Goal: Navigation & Orientation: Find specific page/section

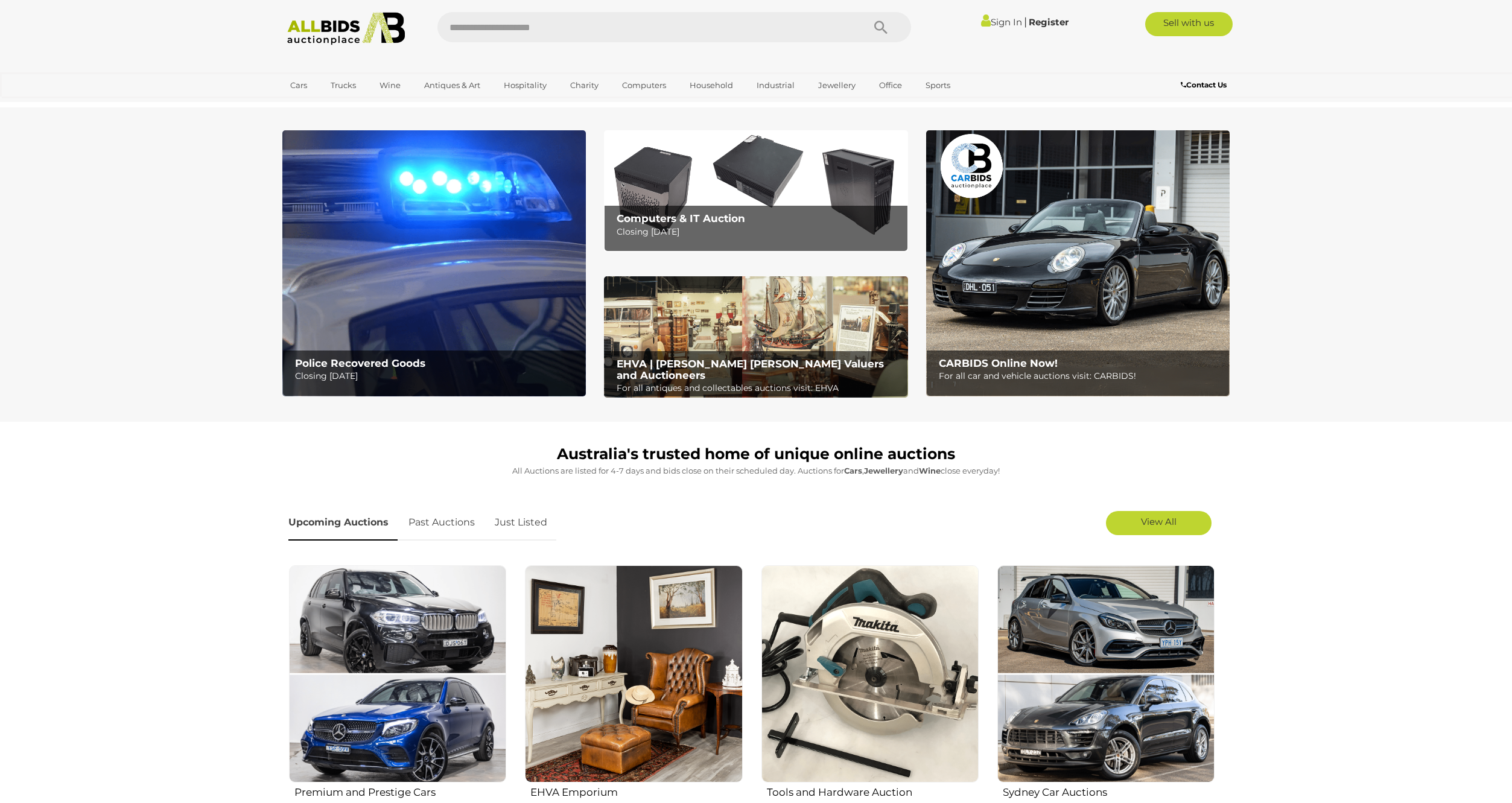
click at [1005, 19] on link "Sign In" at bounding box center [1002, 21] width 41 height 11
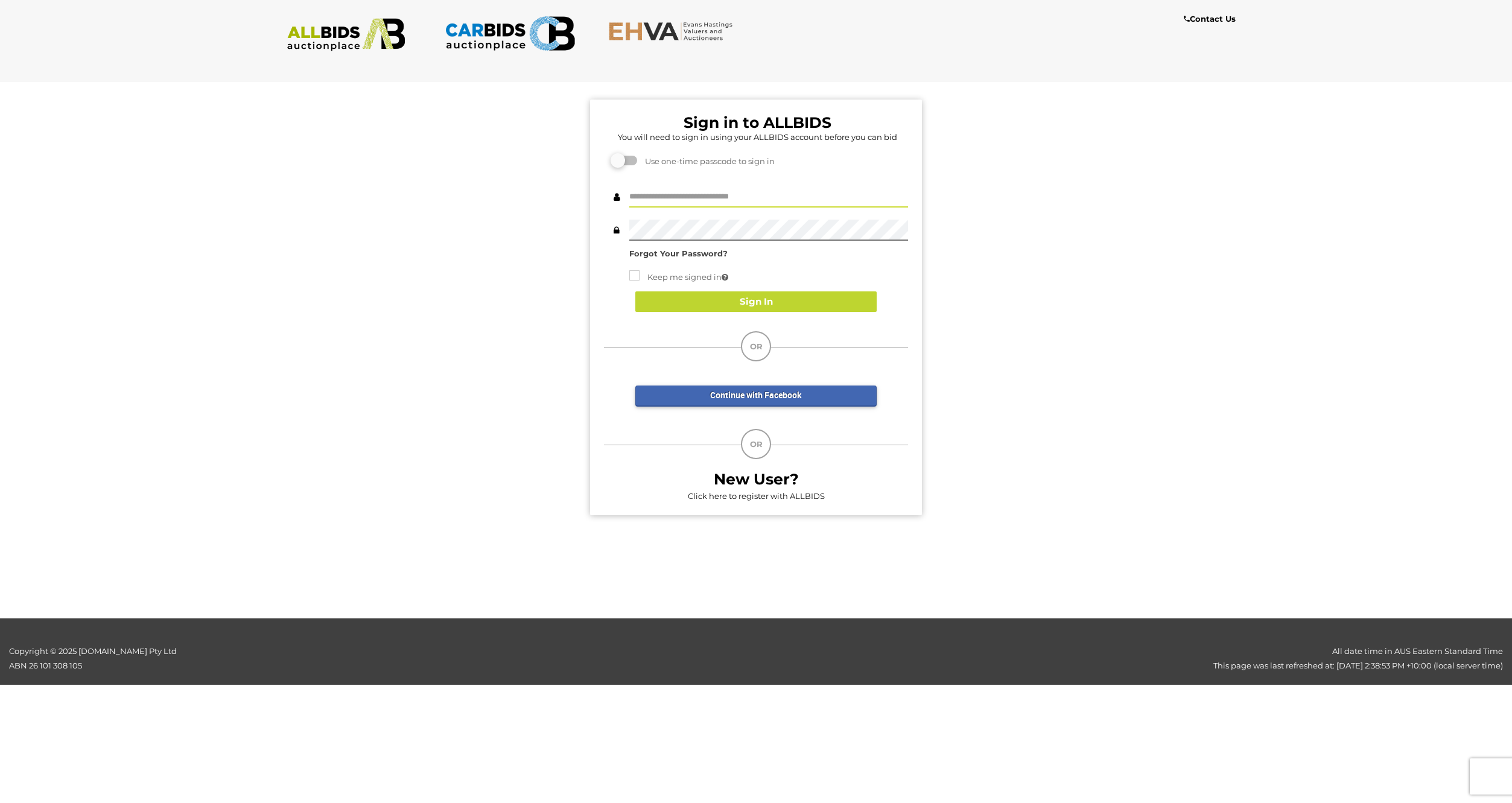
click at [761, 193] on input "text" at bounding box center [769, 197] width 279 height 21
type input "***"
click at [735, 297] on button "Sign In" at bounding box center [756, 301] width 241 height 21
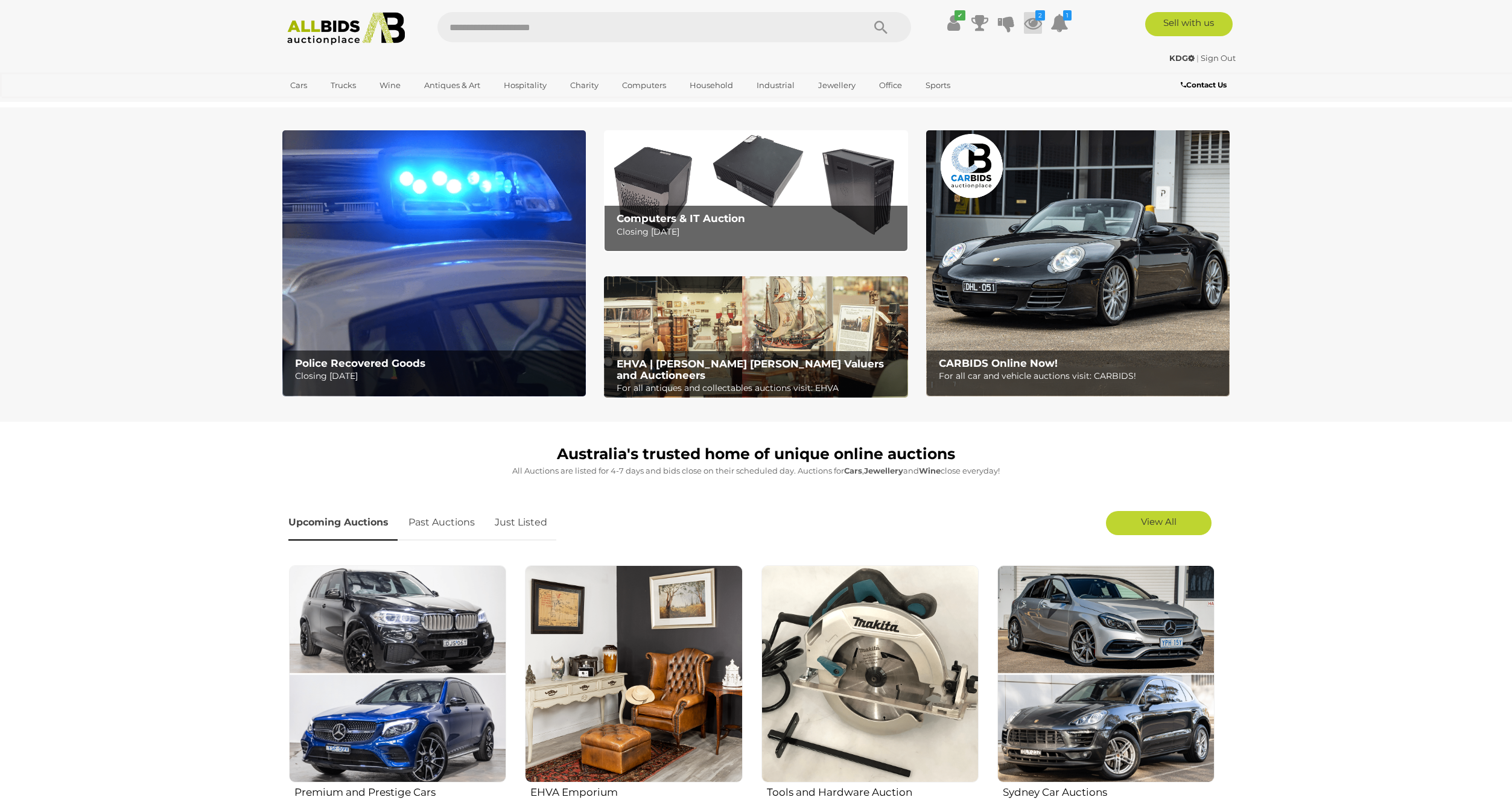
click at [1031, 26] on icon at bounding box center [1033, 22] width 18 height 21
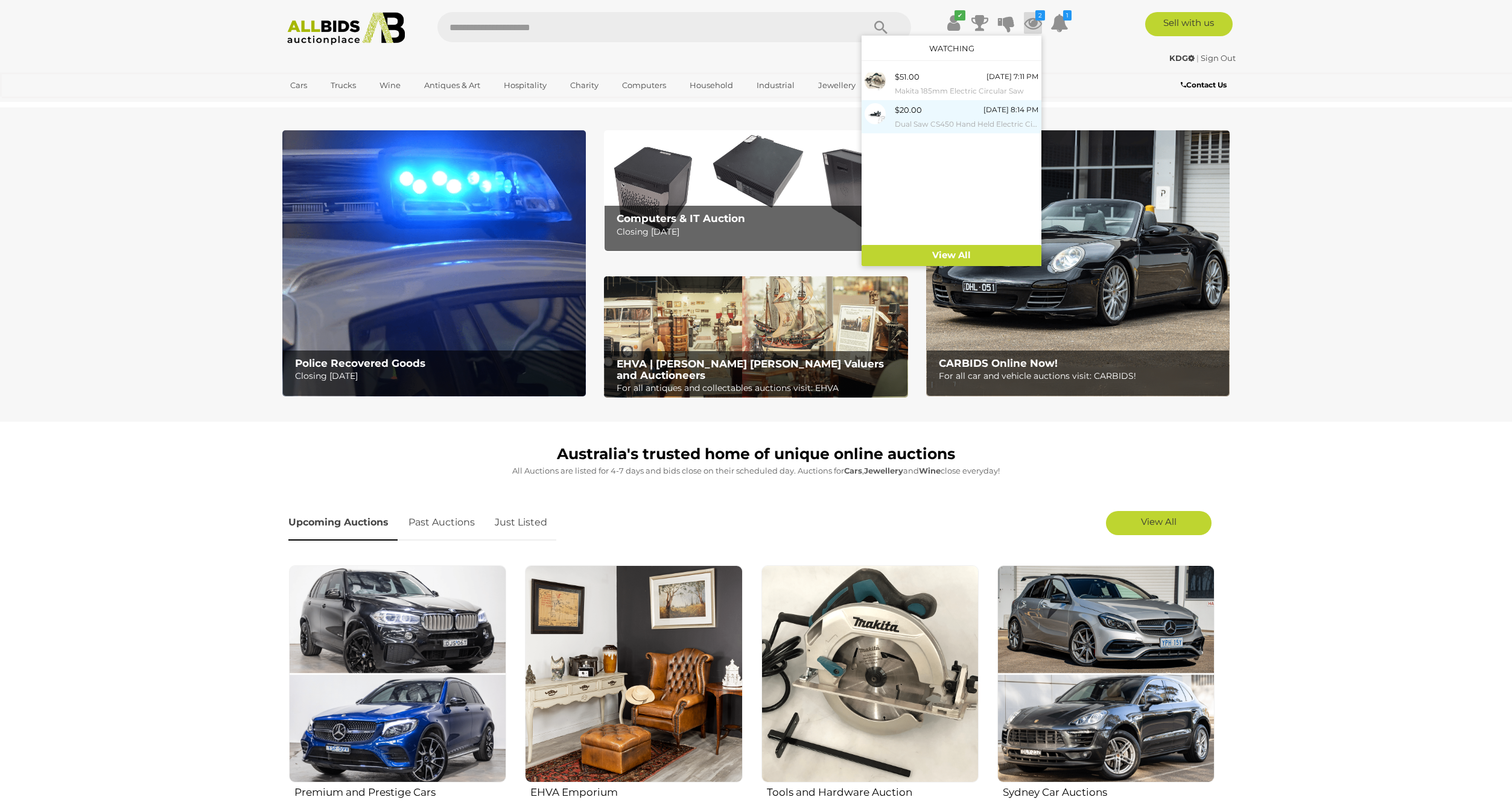
click at [968, 118] on small "Dual Saw CS450 Hand Held Electric Circular Saw - New" at bounding box center [966, 124] width 143 height 13
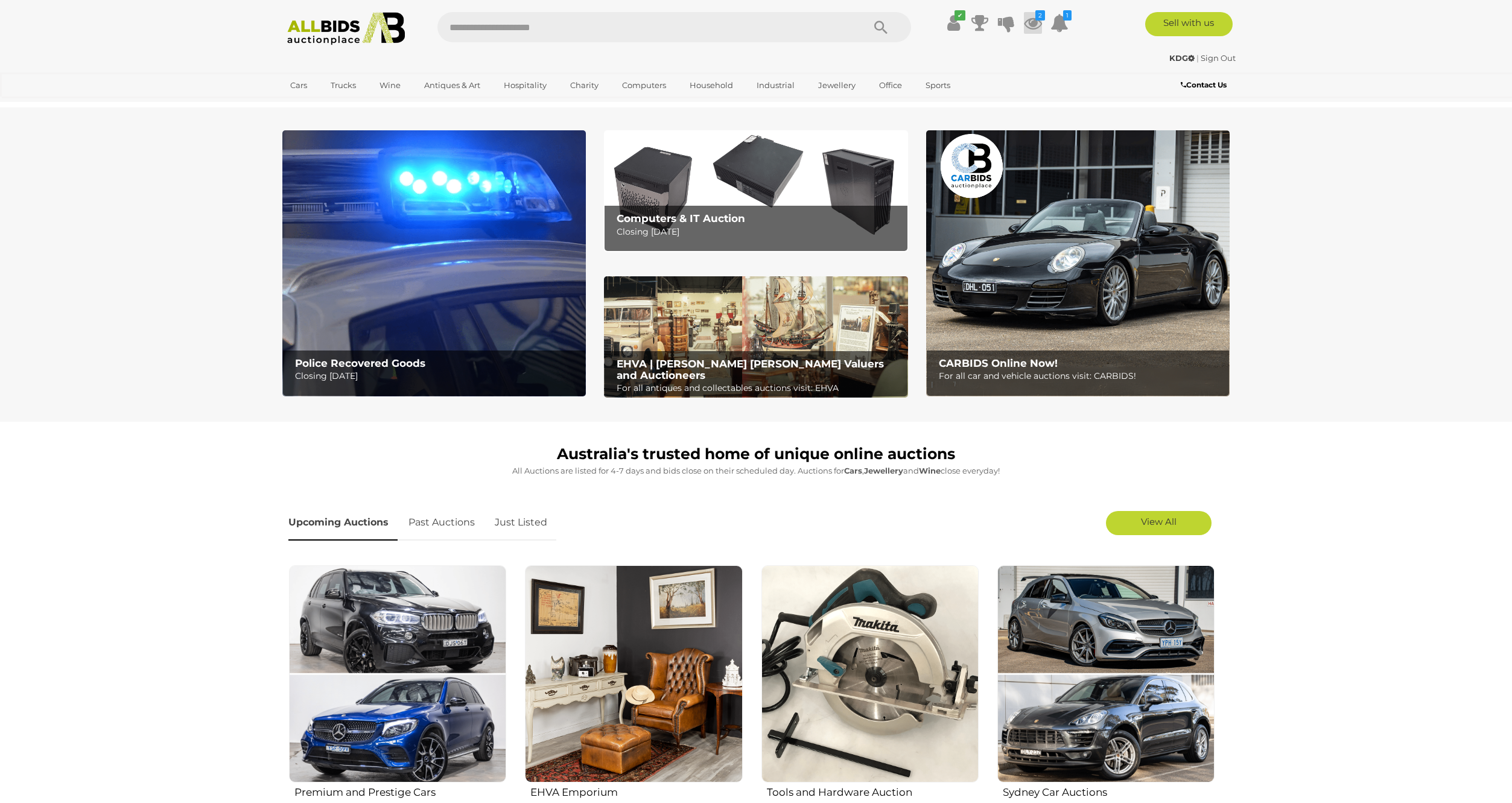
click at [1035, 21] on icon at bounding box center [1033, 22] width 18 height 21
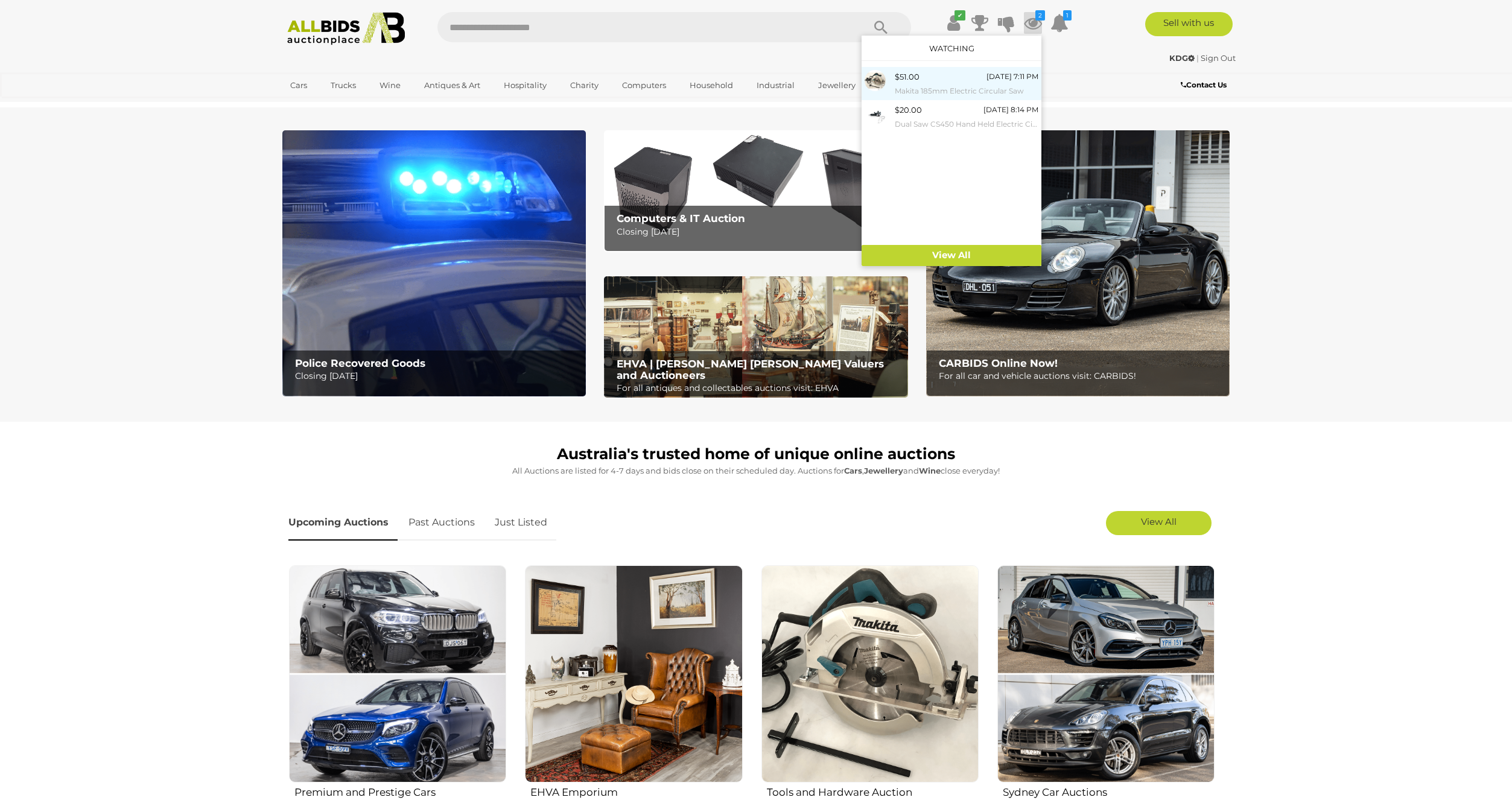
click at [998, 82] on div "[DATE] 7:11 PM" at bounding box center [1012, 76] width 52 height 13
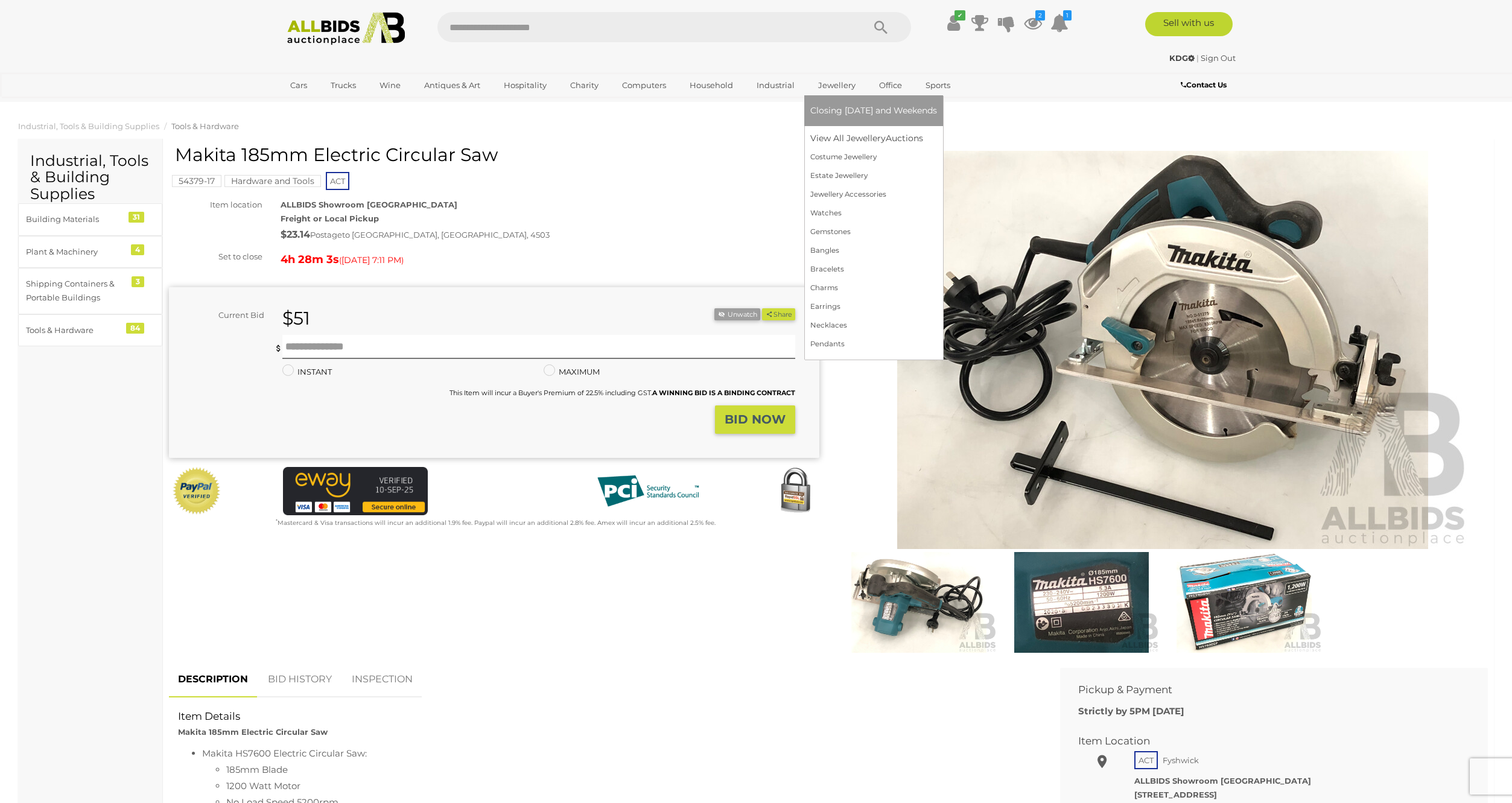
click at [825, 84] on link "Jewellery" at bounding box center [837, 85] width 53 height 20
click at [831, 142] on link "View All Jewellery Auctions" at bounding box center [874, 138] width 127 height 19
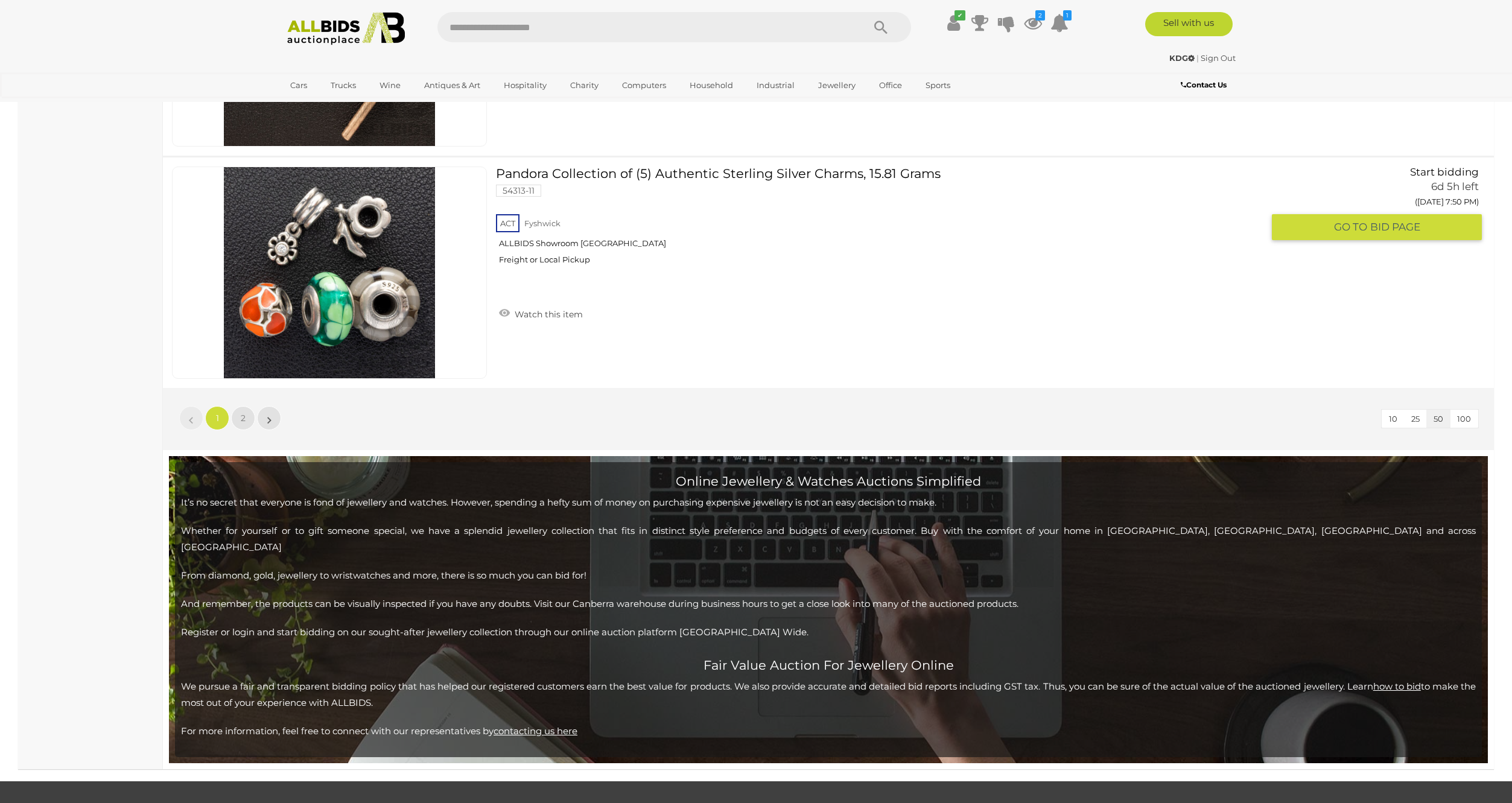
scroll to position [11571, 0]
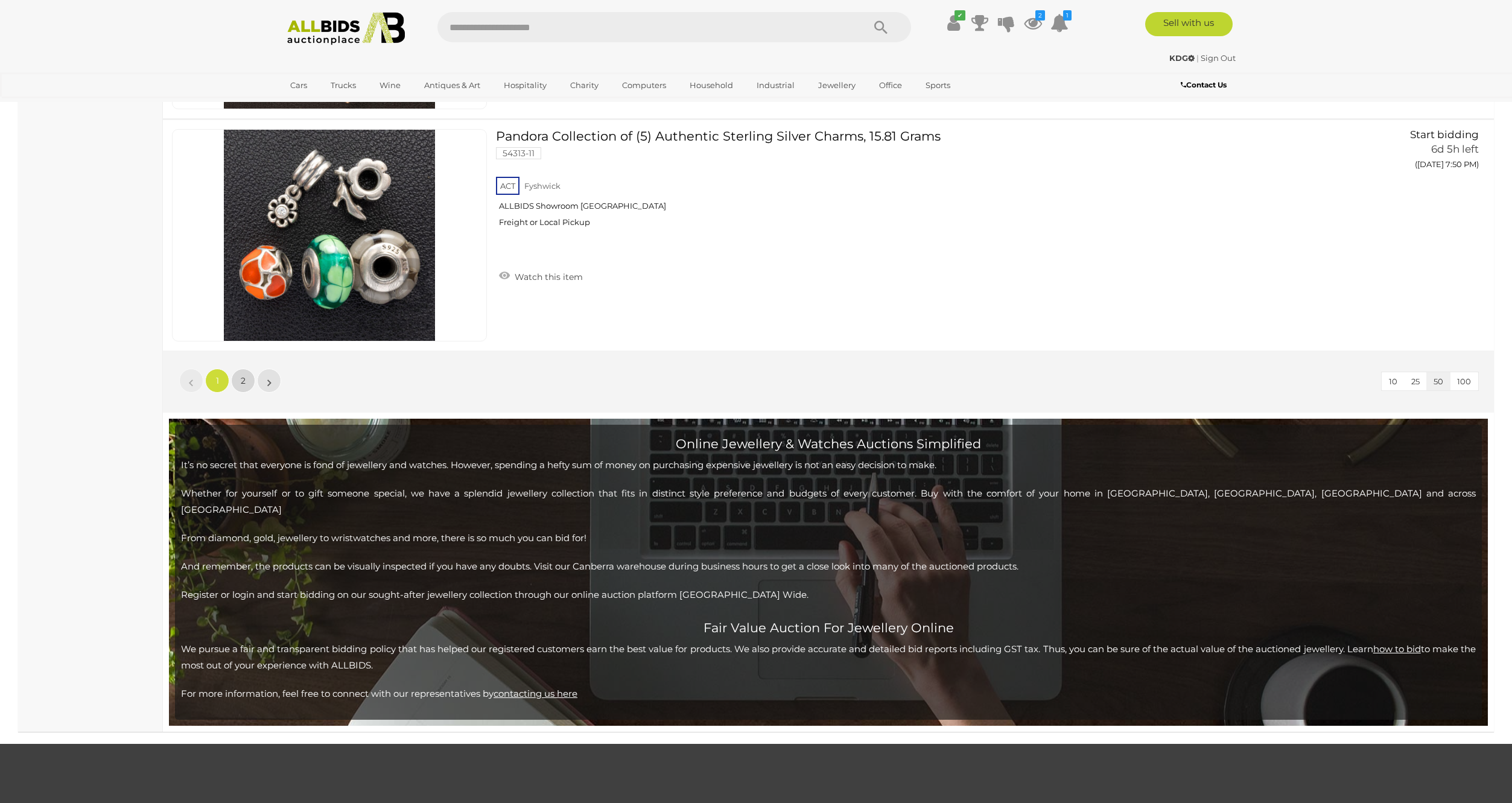
click at [245, 382] on span "2" at bounding box center [243, 380] width 5 height 11
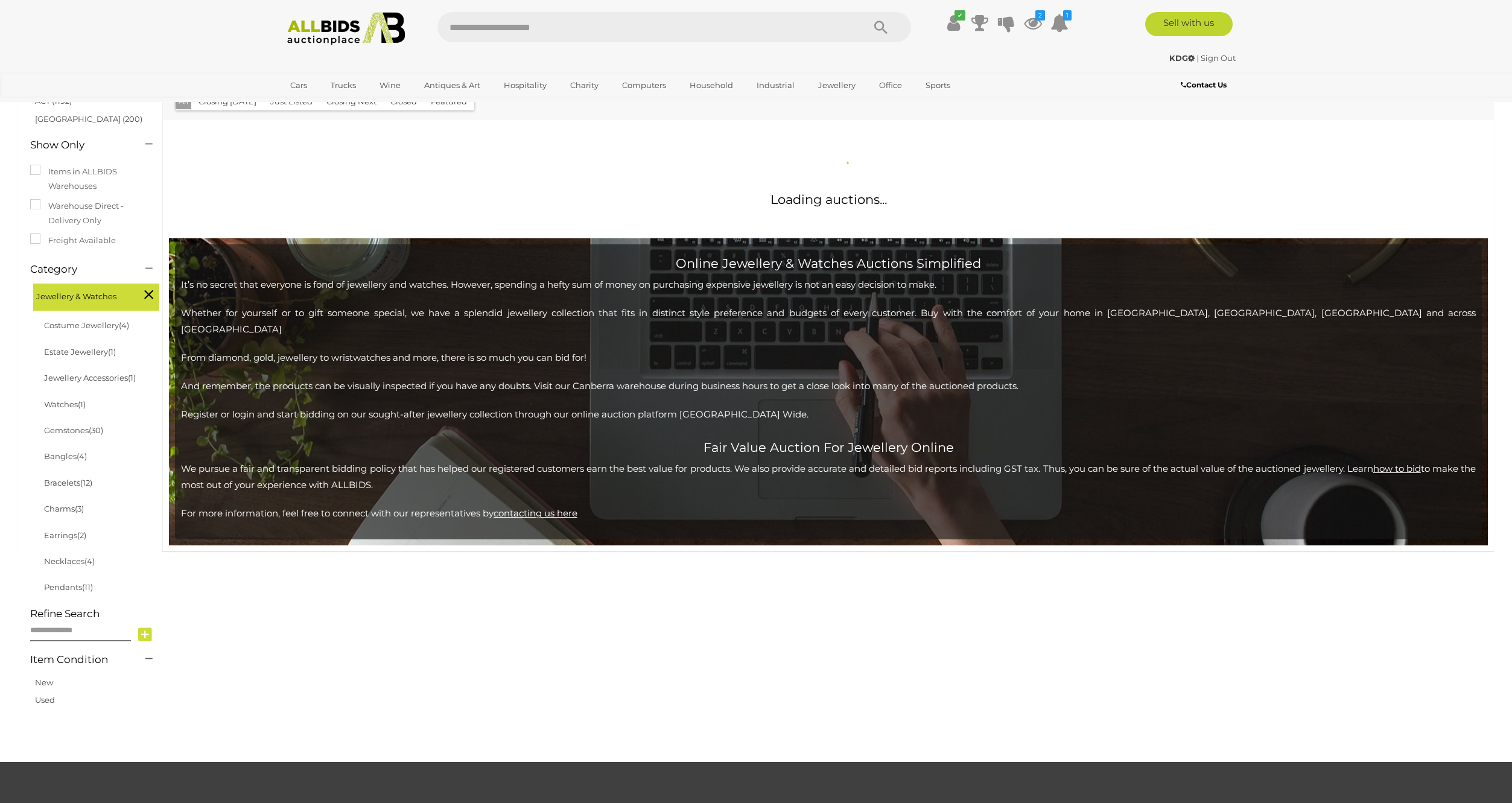
scroll to position [186, 0]
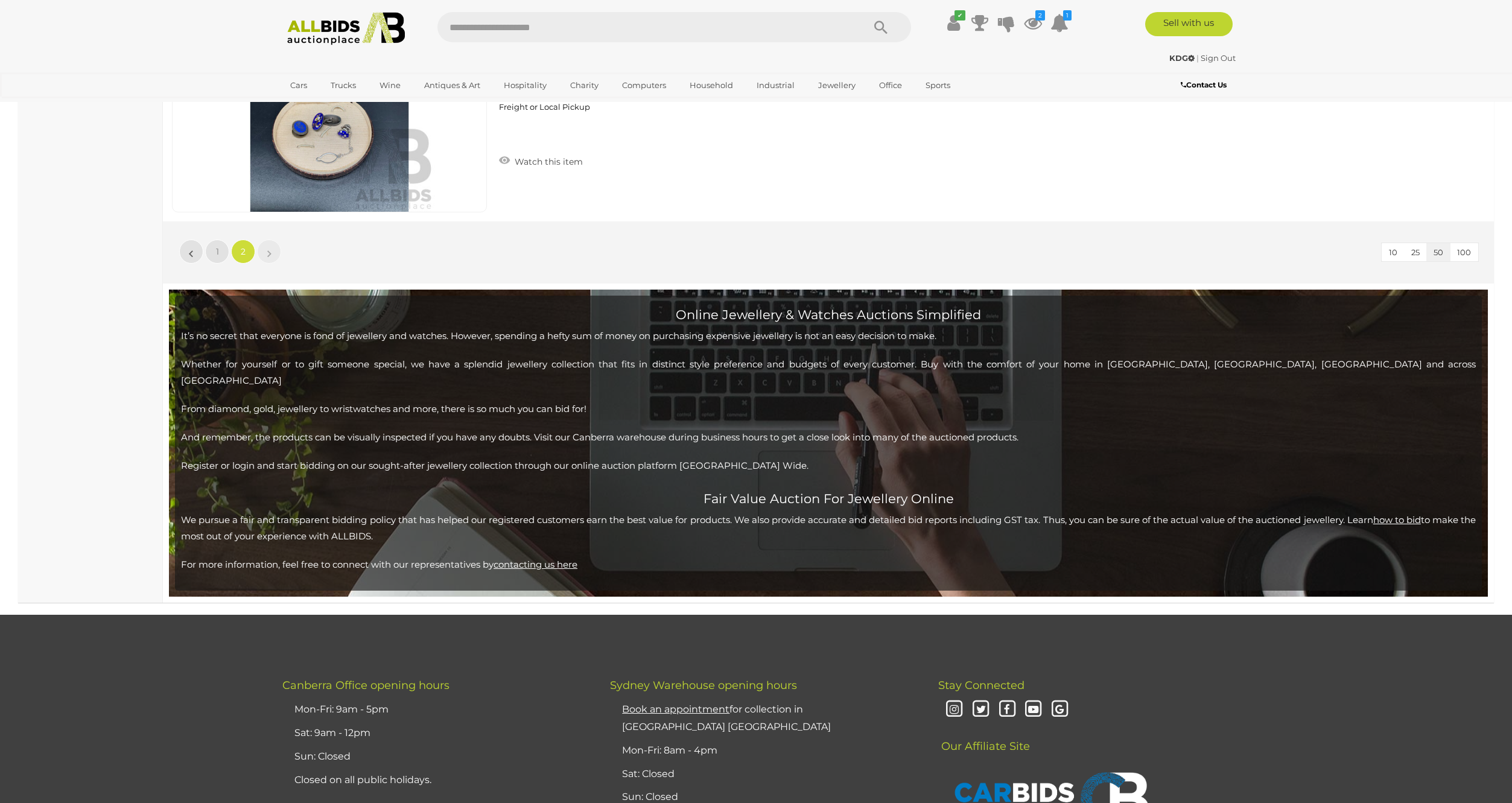
scroll to position [1925, 0]
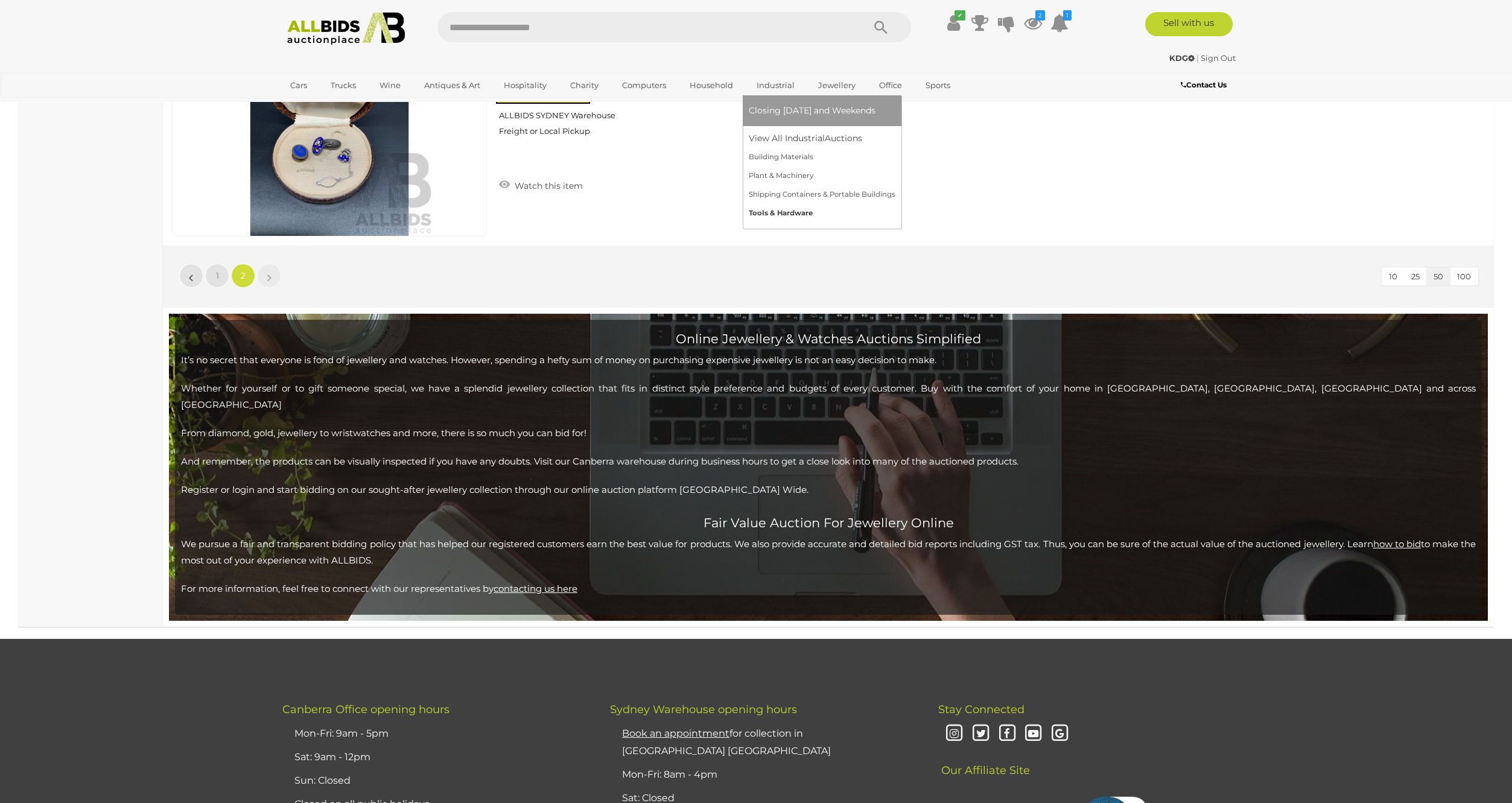
click at [765, 210] on link "Tools & Hardware" at bounding box center [822, 213] width 147 height 19
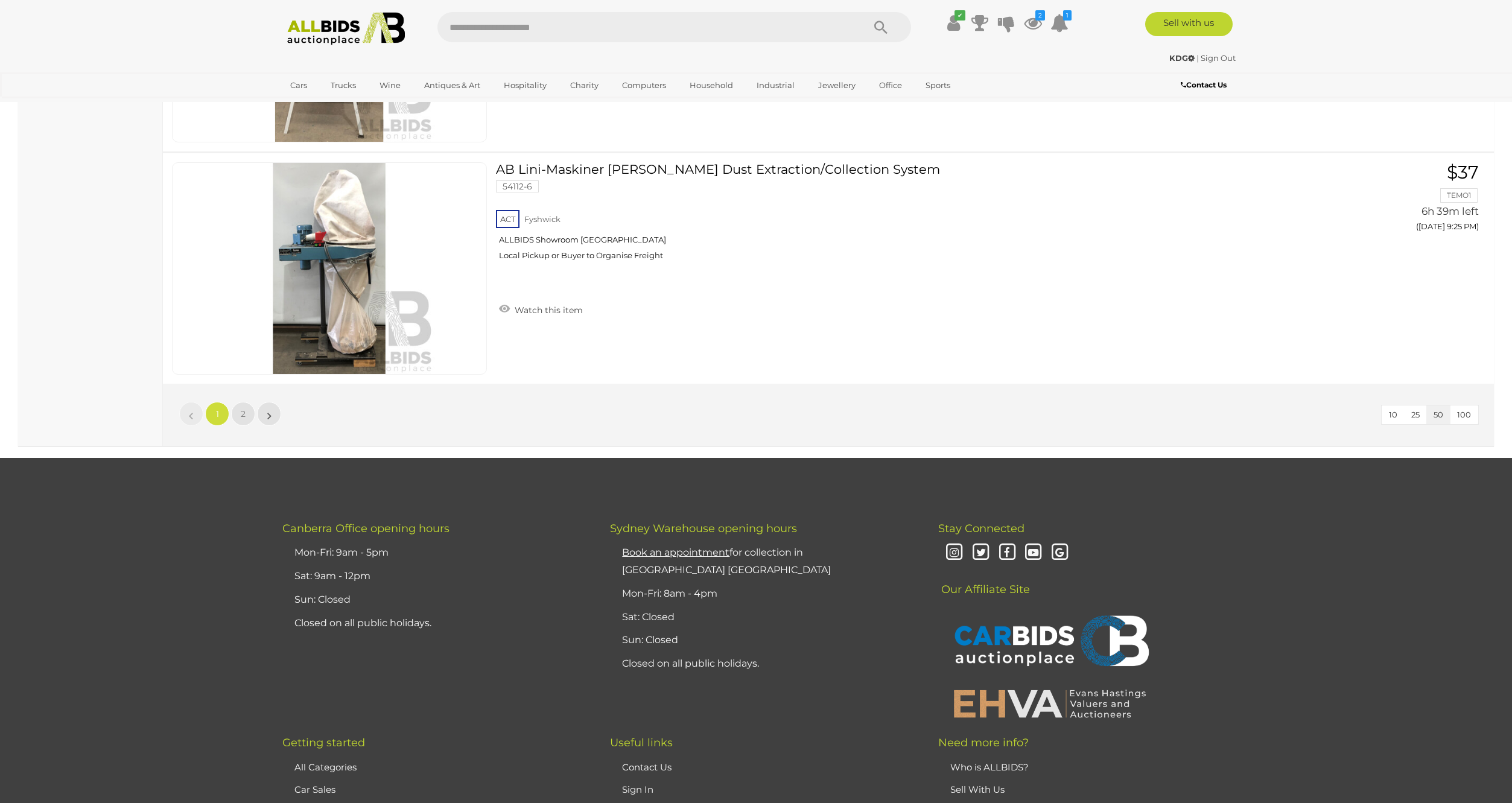
scroll to position [11495, 0]
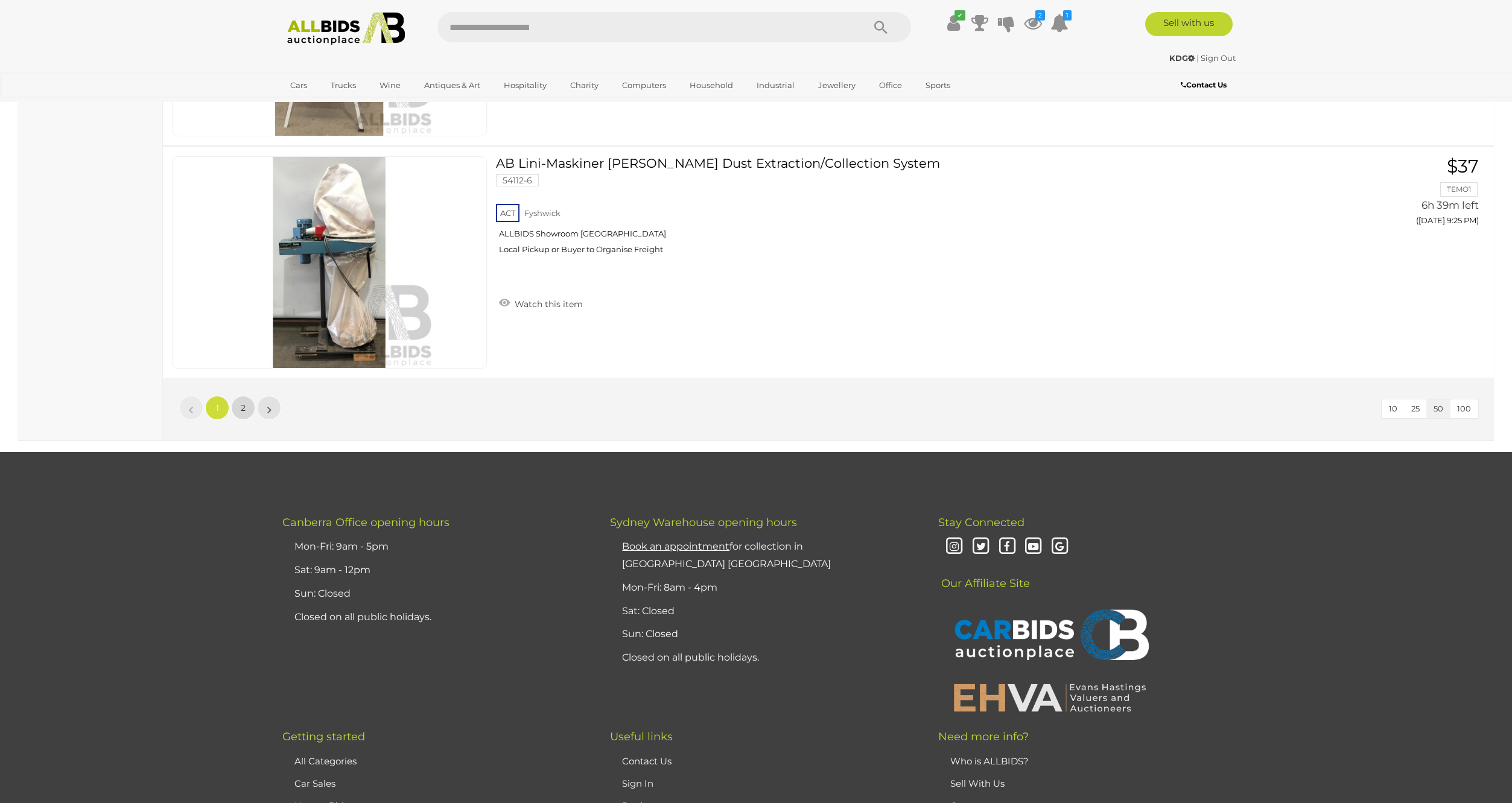
click at [242, 407] on span "2" at bounding box center [243, 408] width 5 height 11
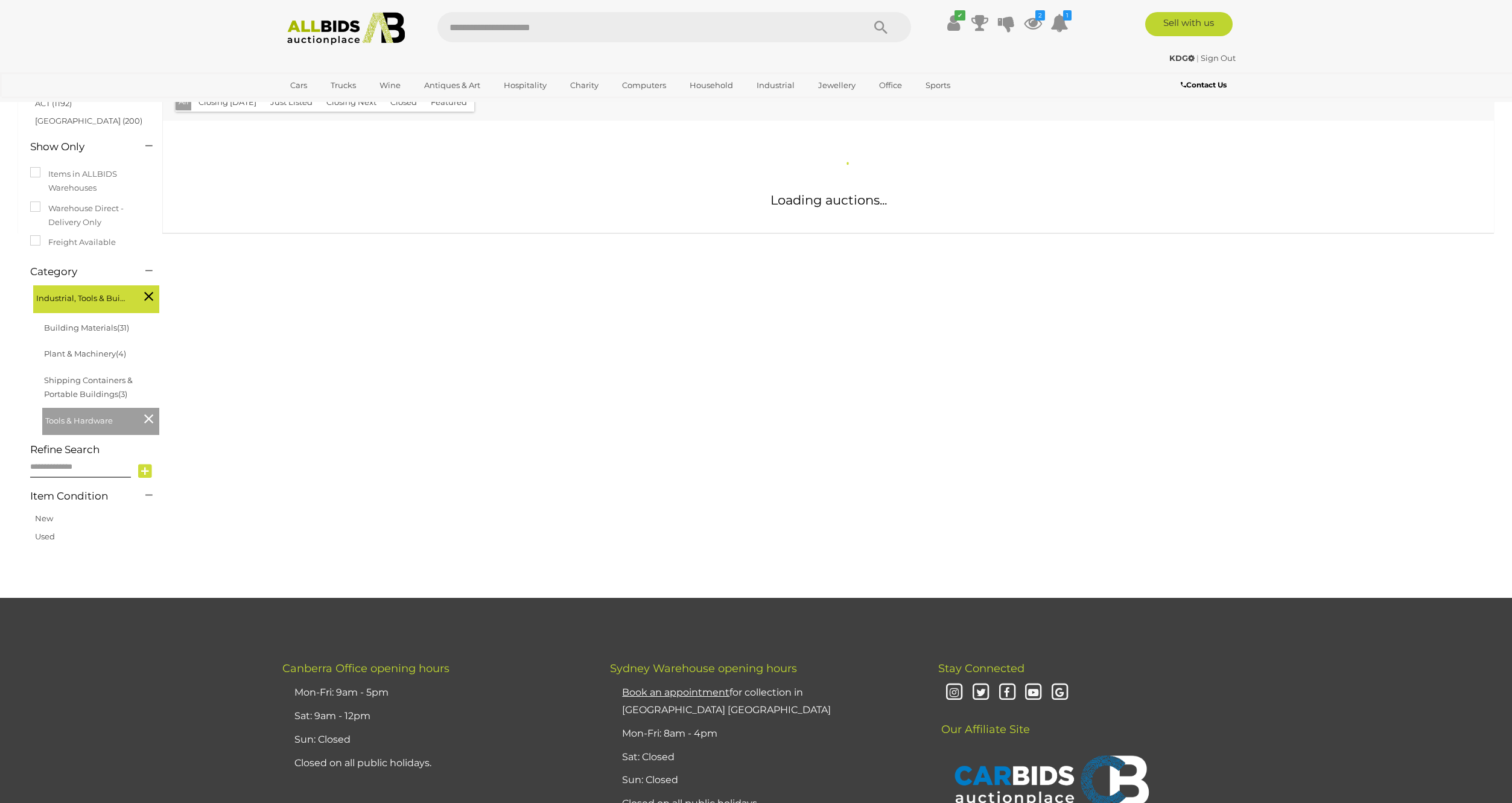
scroll to position [140, 0]
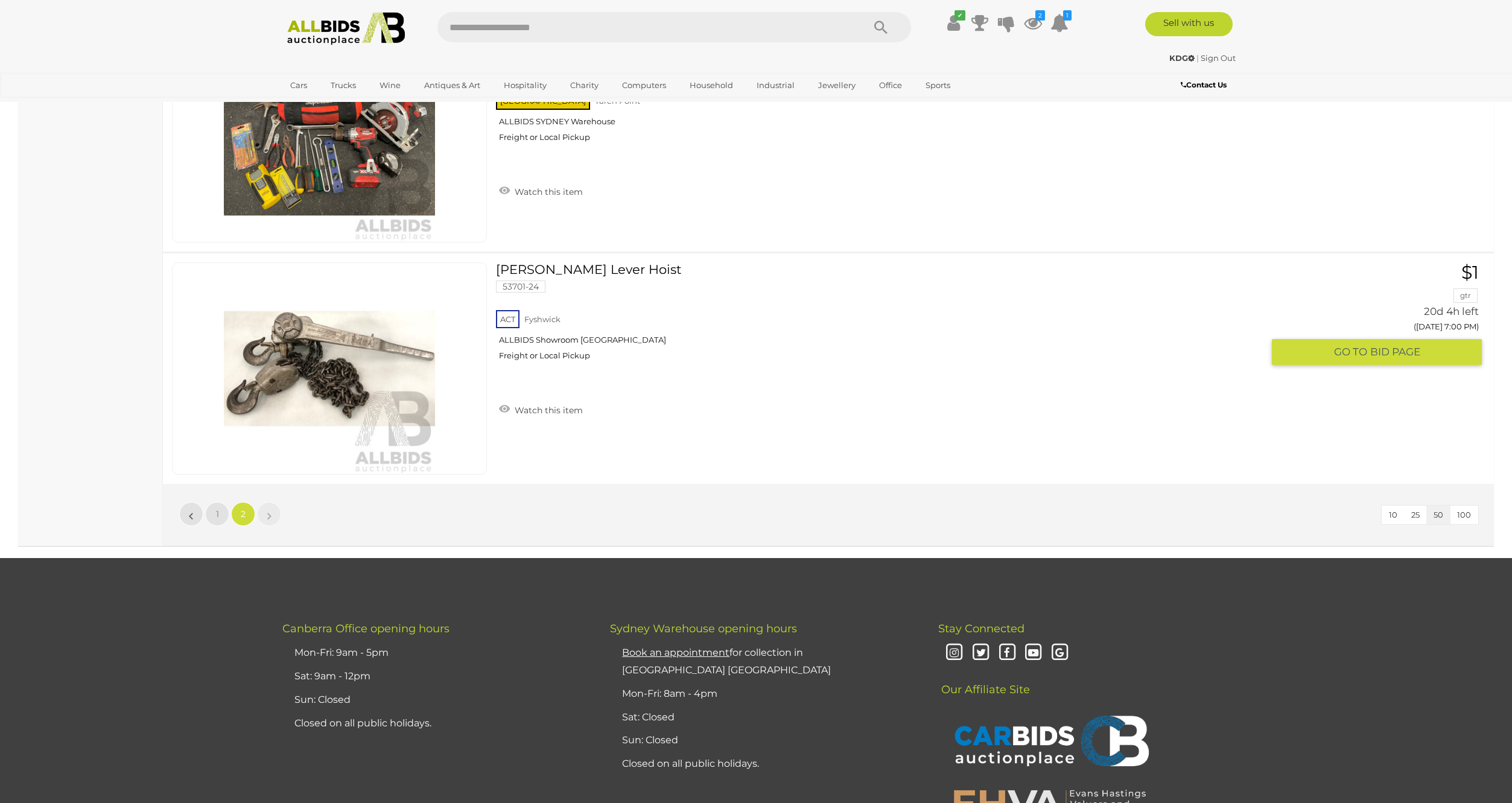
scroll to position [7674, 0]
